Goal: Task Accomplishment & Management: Manage account settings

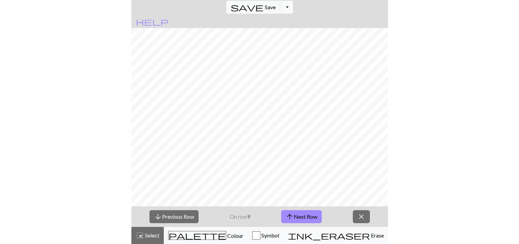
scroll to position [3, 0]
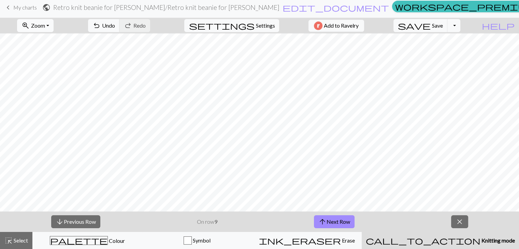
click at [45, 27] on span "Zoom" at bounding box center [38, 25] width 14 height 6
click at [53, 39] on button "Fit all" at bounding box center [44, 40] width 54 height 11
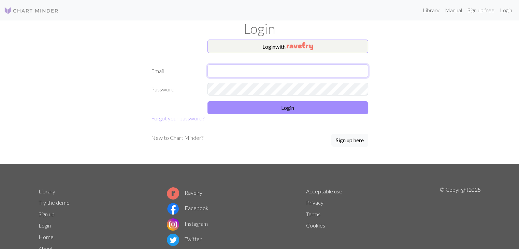
click at [234, 72] on input "text" at bounding box center [288, 71] width 161 height 13
type input "[EMAIL_ADDRESS][DOMAIN_NAME]"
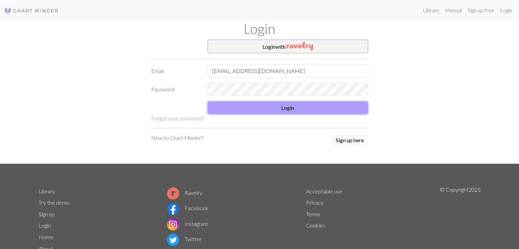
click at [254, 112] on button "Login" at bounding box center [288, 107] width 161 height 13
click at [293, 100] on form "Login with Email [EMAIL_ADDRESS][DOMAIN_NAME] Password Login Forgot your passwo…" at bounding box center [259, 81] width 217 height 83
click at [293, 110] on button "Login" at bounding box center [288, 107] width 161 height 13
click at [268, 111] on button "Login" at bounding box center [288, 107] width 161 height 13
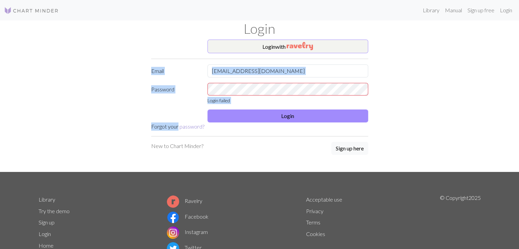
drag, startPoint x: 177, startPoint y: 133, endPoint x: 179, endPoint y: 123, distance: 9.7
click at [179, 123] on div "Login with Email [EMAIL_ADDRESS][DOMAIN_NAME] Password Login failed Login Forgo…" at bounding box center [259, 106] width 225 height 132
click at [164, 129] on link "Forgot your password?" at bounding box center [177, 126] width 53 height 6
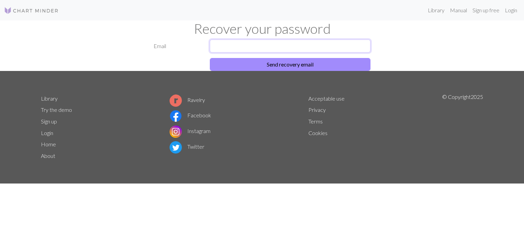
click at [282, 41] on input "text" at bounding box center [290, 46] width 161 height 13
type input "[EMAIL_ADDRESS][DOMAIN_NAME]"
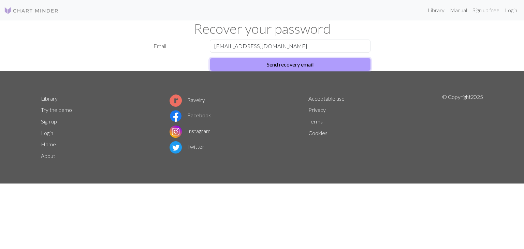
click at [276, 67] on button "Send recovery email" at bounding box center [290, 64] width 161 height 13
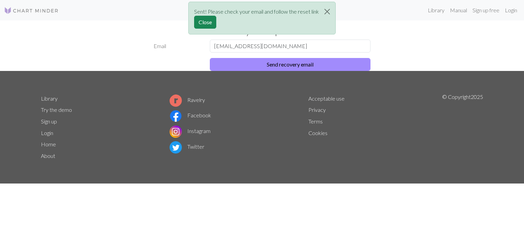
click at [196, 98] on link "Ravelry" at bounding box center [187, 100] width 35 height 6
click at [276, 43] on input "[EMAIL_ADDRESS][DOMAIN_NAME]" at bounding box center [290, 46] width 161 height 13
click at [261, 63] on button "Send recovery email" at bounding box center [290, 64] width 161 height 13
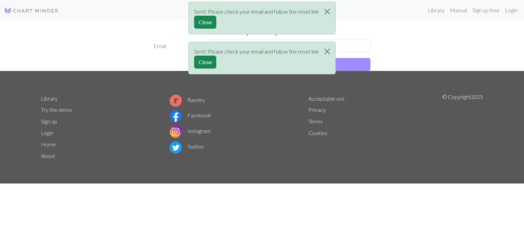
click at [505, 10] on div "Sent! Please check your email and follow the reset link Close Sent! Please chec…" at bounding box center [262, 40] width 524 height 80
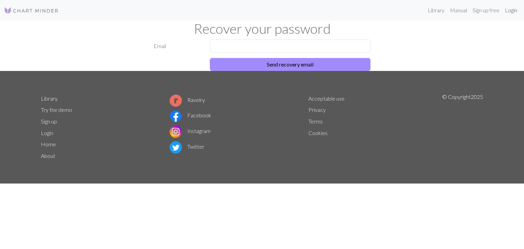
click at [508, 10] on link "Login" at bounding box center [511, 10] width 18 height 14
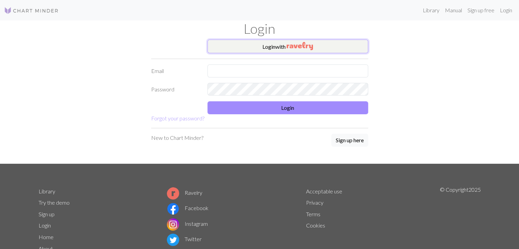
click at [311, 50] on img "button" at bounding box center [300, 46] width 26 height 8
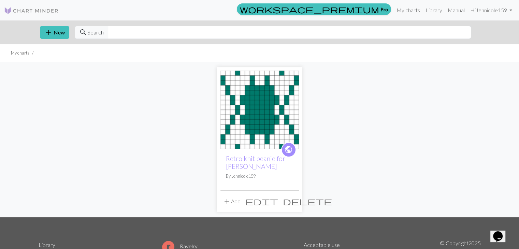
click at [262, 121] on img at bounding box center [259, 110] width 79 height 79
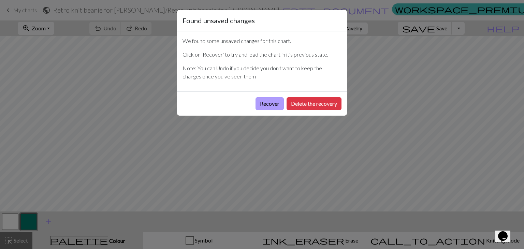
click at [269, 104] on button "Recover" at bounding box center [270, 103] width 28 height 13
